Goal: Transaction & Acquisition: Purchase product/service

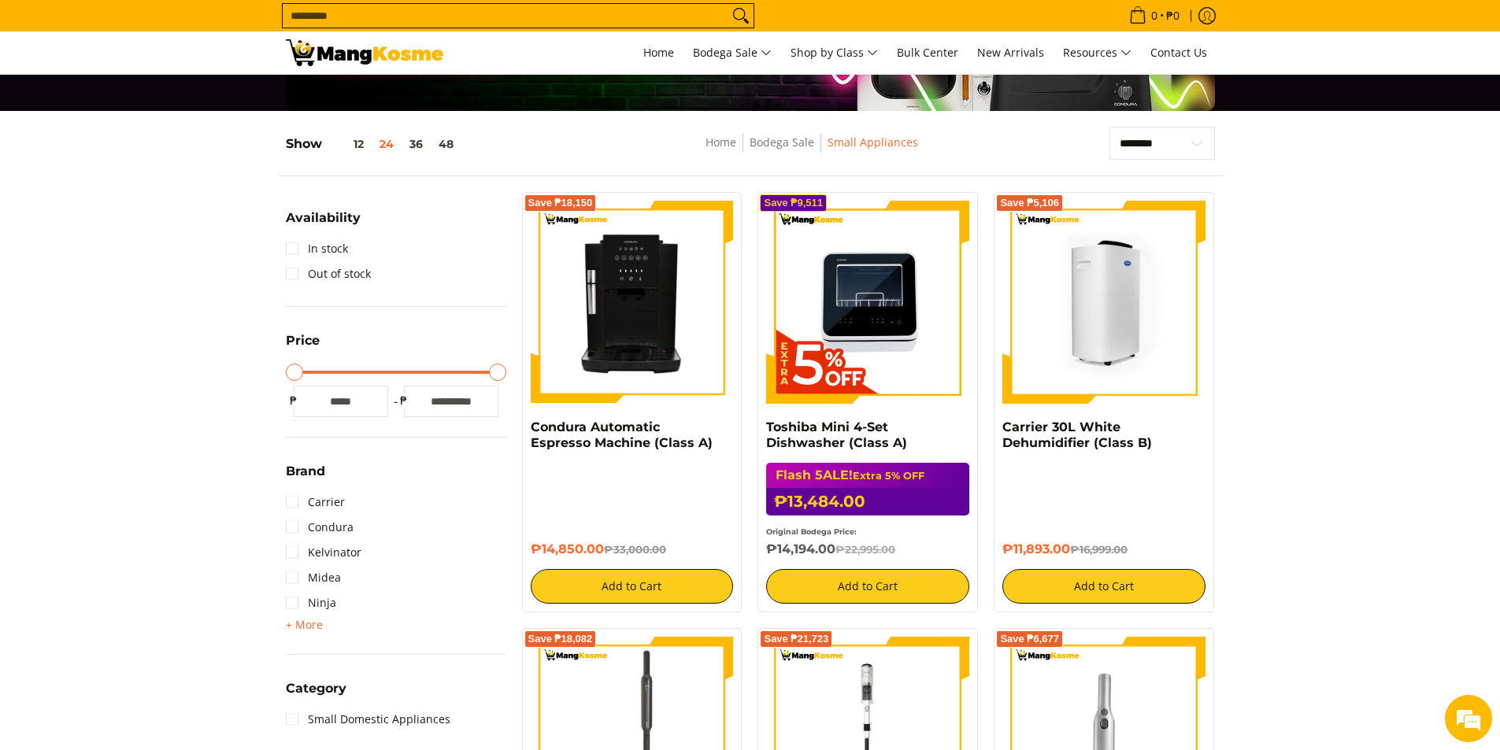
click at [1064, 274] on img at bounding box center [1103, 302] width 203 height 203
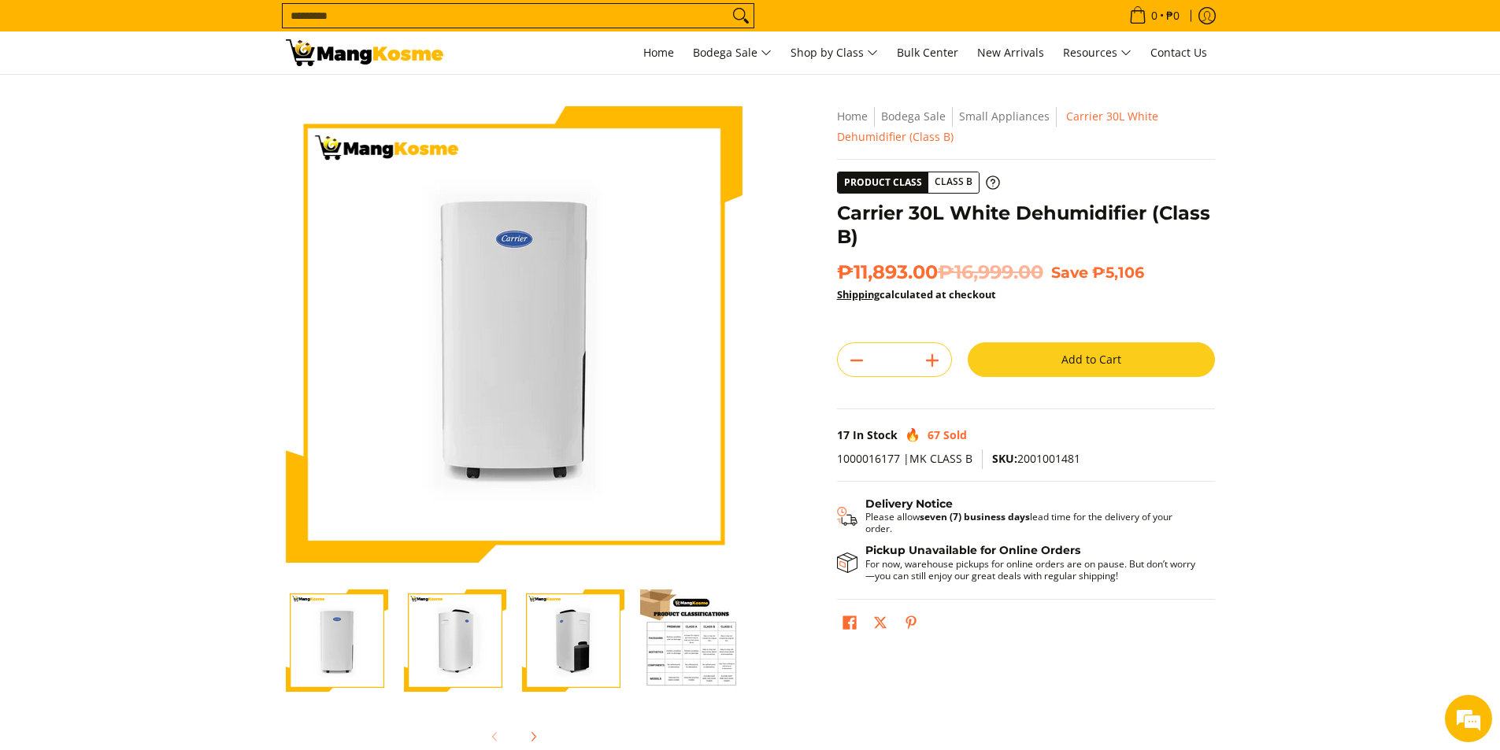
click at [459, 621] on img "Carrier 30L White Dehumidifier (Class B)-2" at bounding box center [455, 641] width 102 height 102
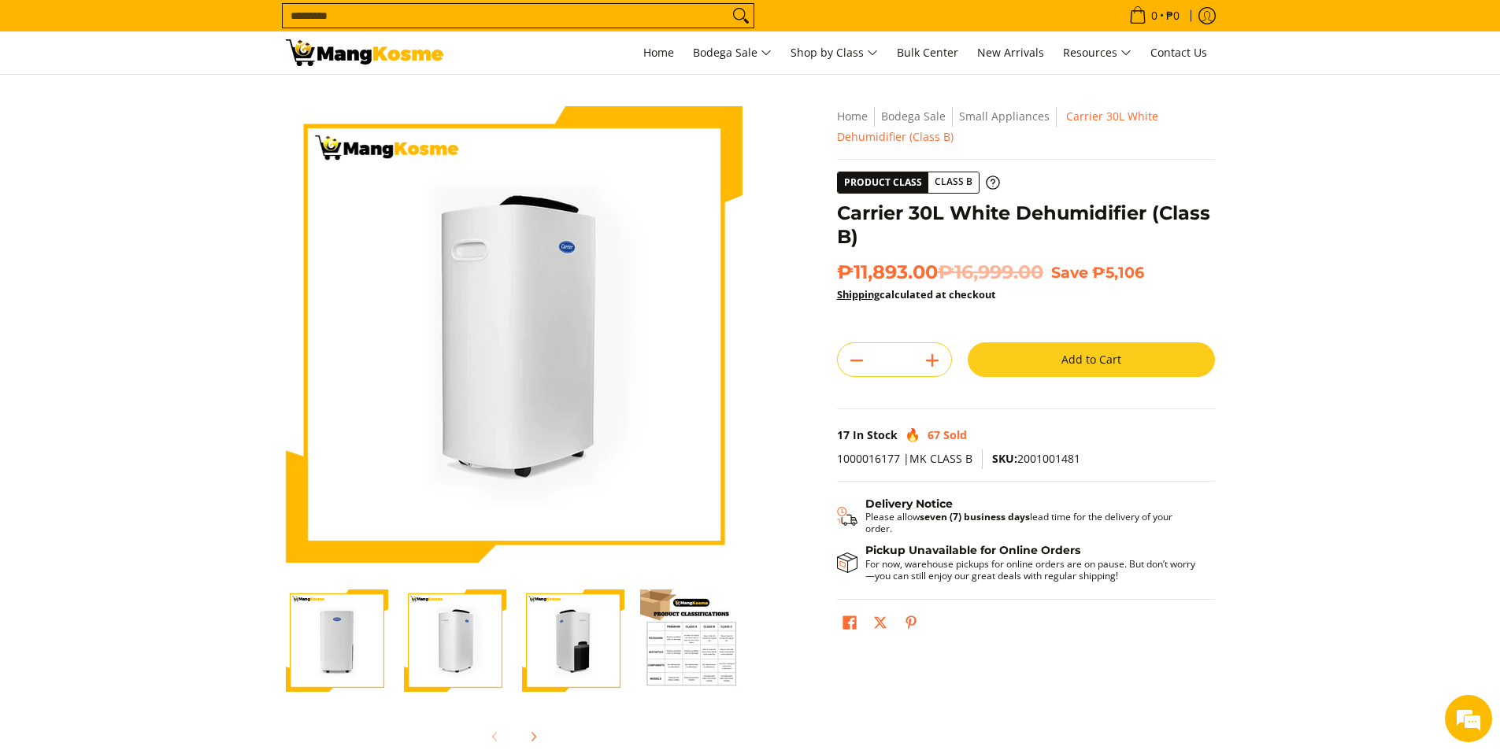
click at [363, 618] on img "Carrier 30L White Dehumidifier (Class B)-1" at bounding box center [337, 641] width 102 height 102
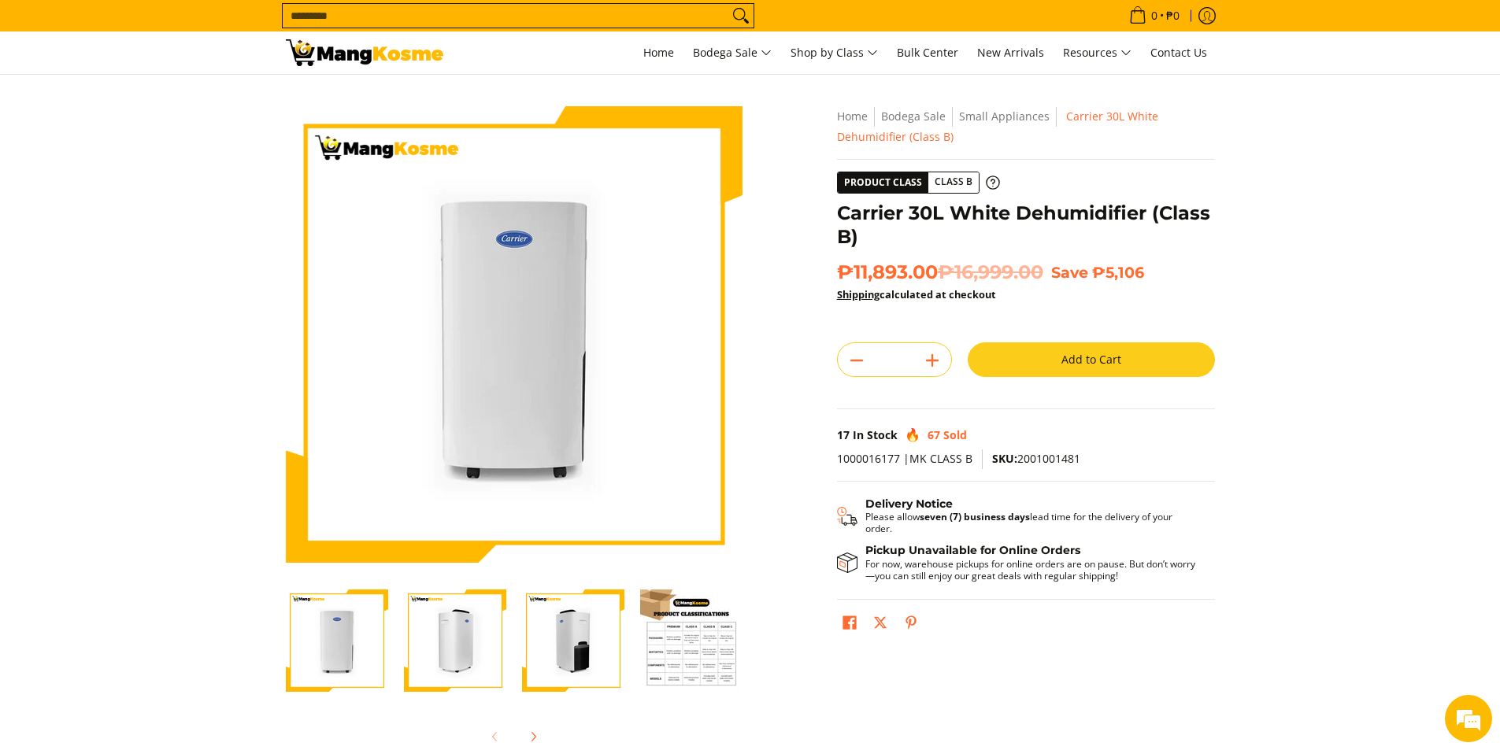
click at [554, 608] on img "Carrier 30L White Dehumidifier (Class B)-3" at bounding box center [573, 641] width 102 height 102
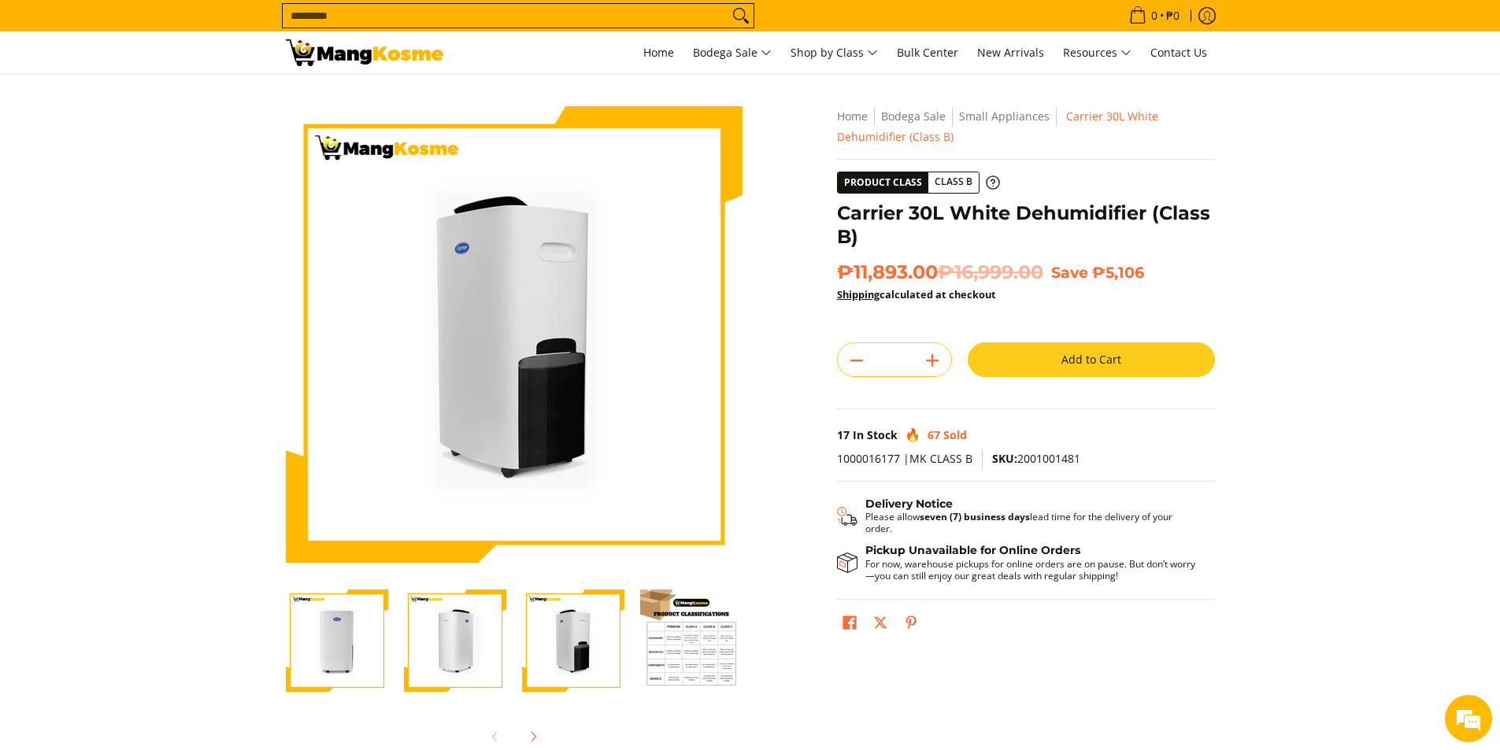
click at [664, 639] on img "Carrier 30L White Dehumidifier (Class B)-4" at bounding box center [691, 641] width 102 height 102
